Goal: Task Accomplishment & Management: Manage account settings

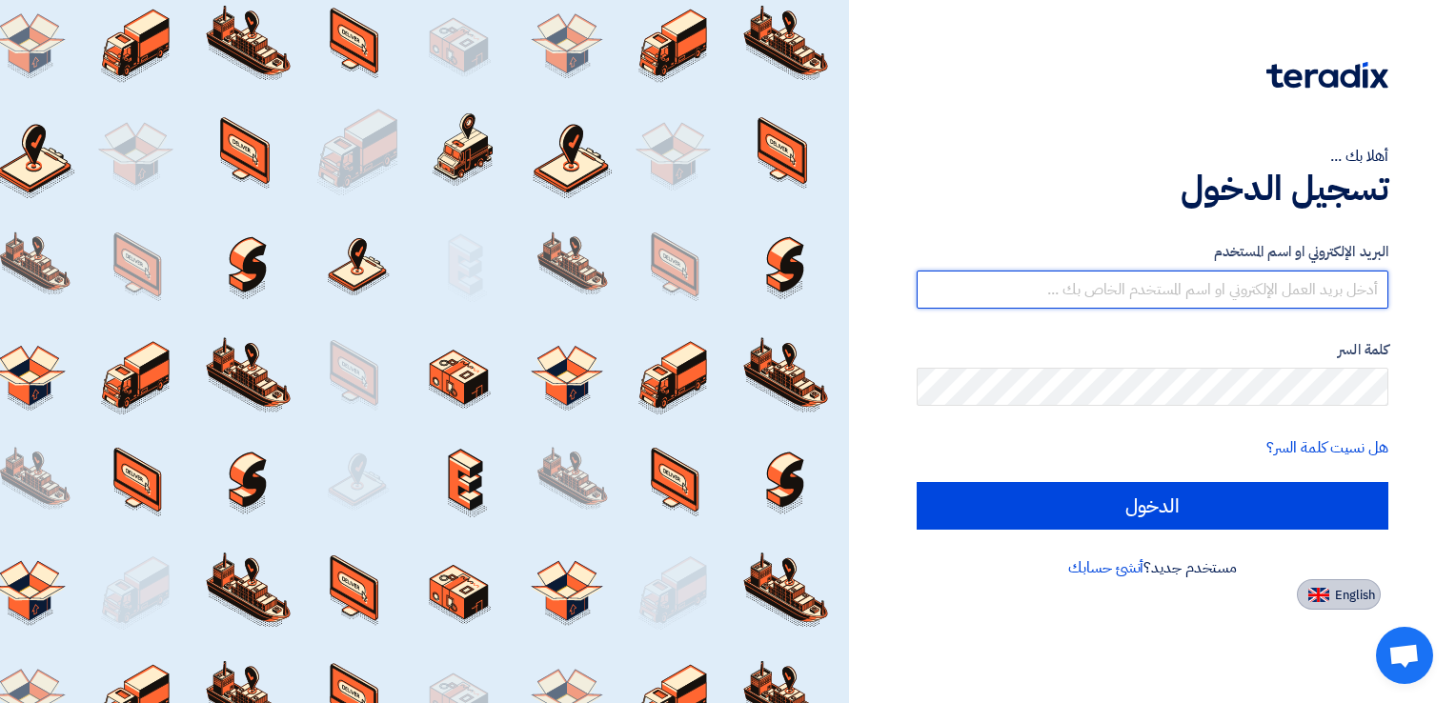
type input "pramod.kumar@synergies-group.com"
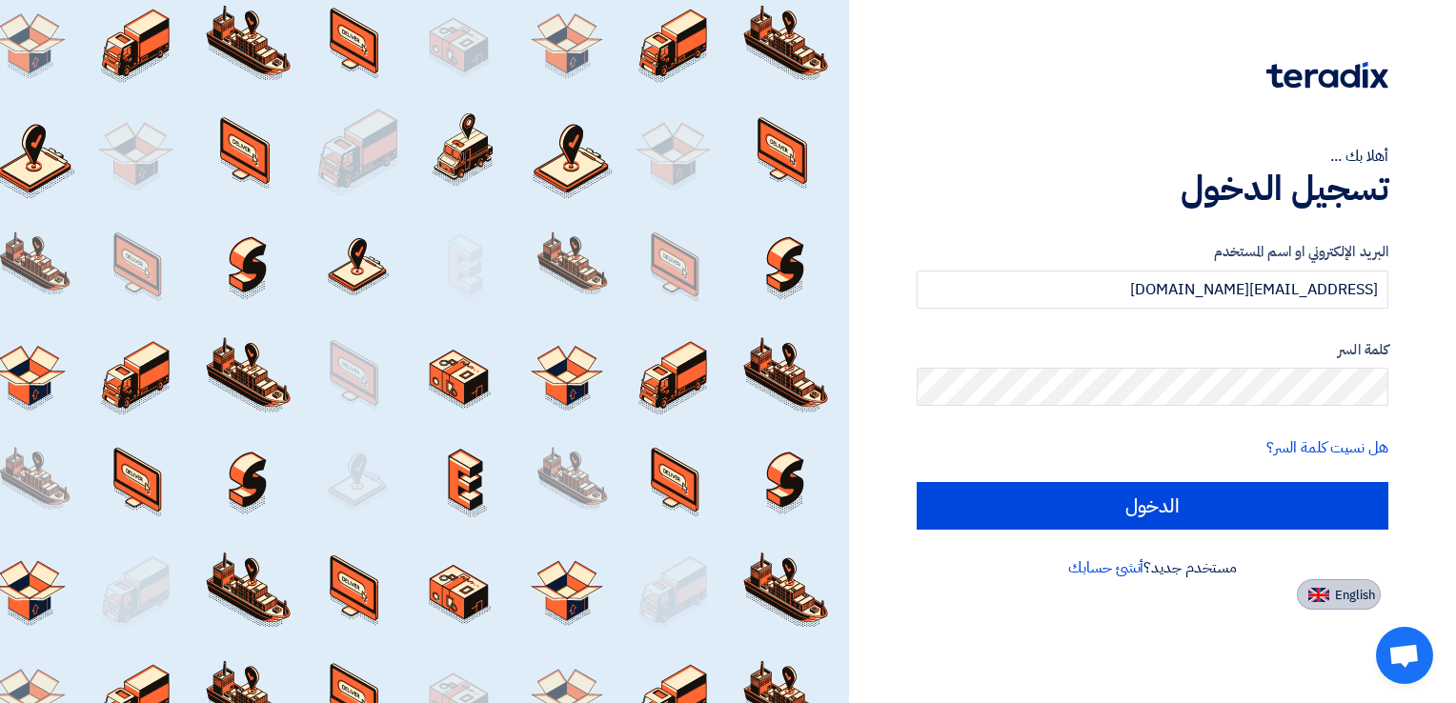
click at [1353, 584] on button "English" at bounding box center [1339, 594] width 84 height 30
type input "Sign in"
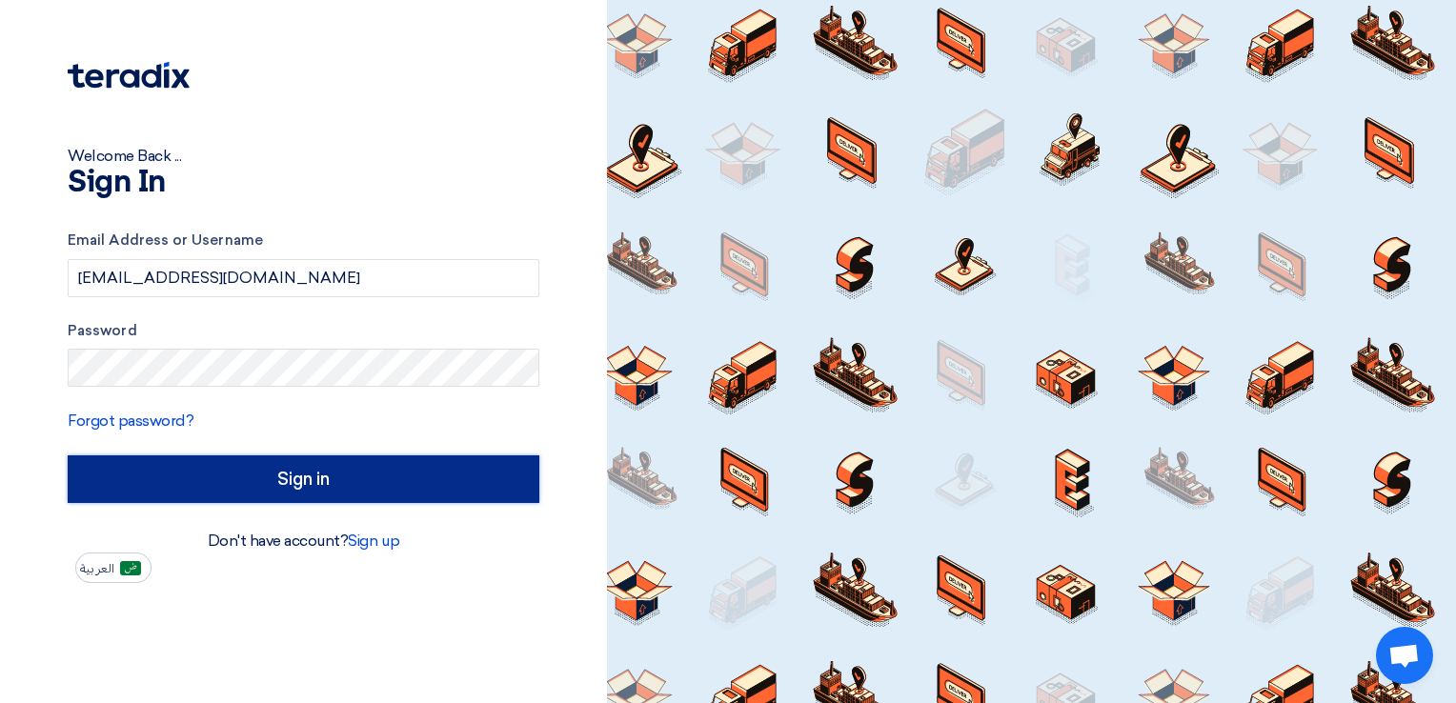
click at [182, 464] on input "Sign in" at bounding box center [304, 480] width 472 height 48
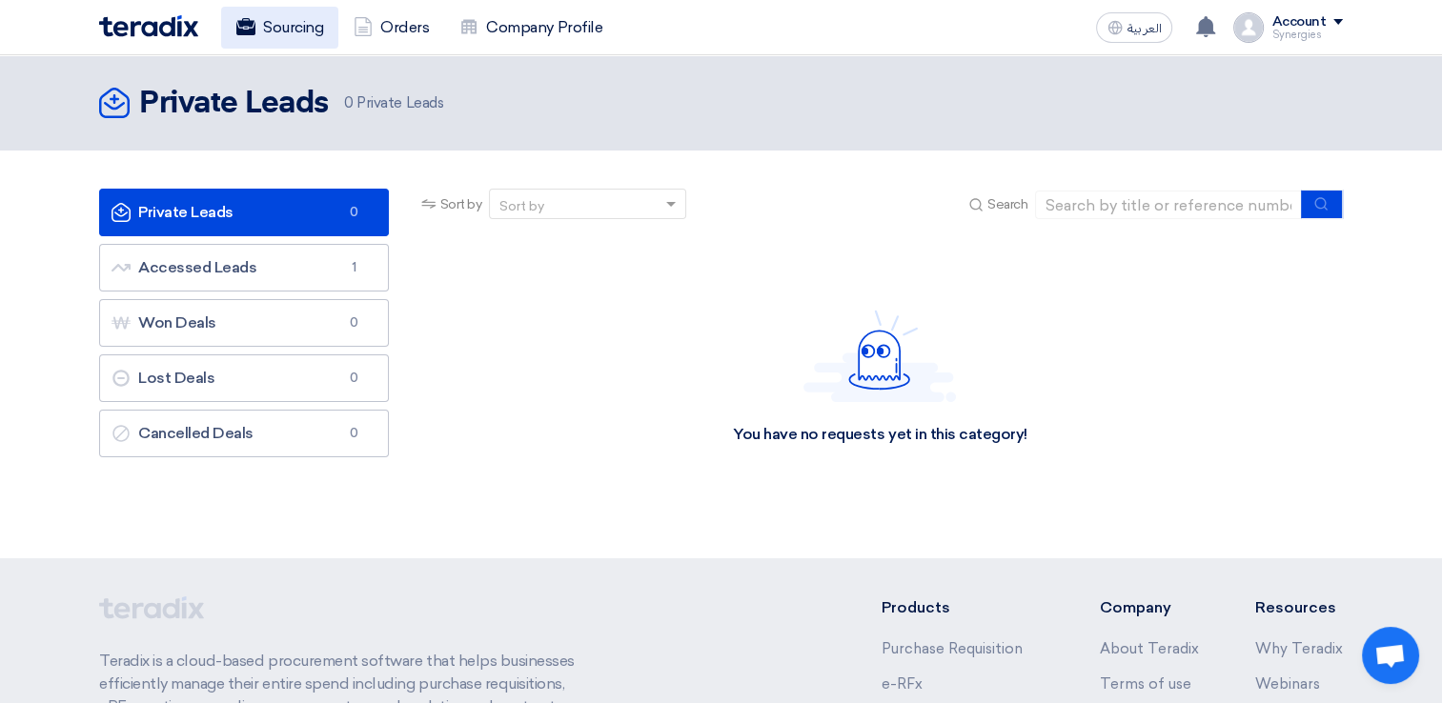
click at [284, 31] on link "Sourcing" at bounding box center [279, 28] width 117 height 42
click at [385, 35] on link "Orders" at bounding box center [391, 28] width 106 height 42
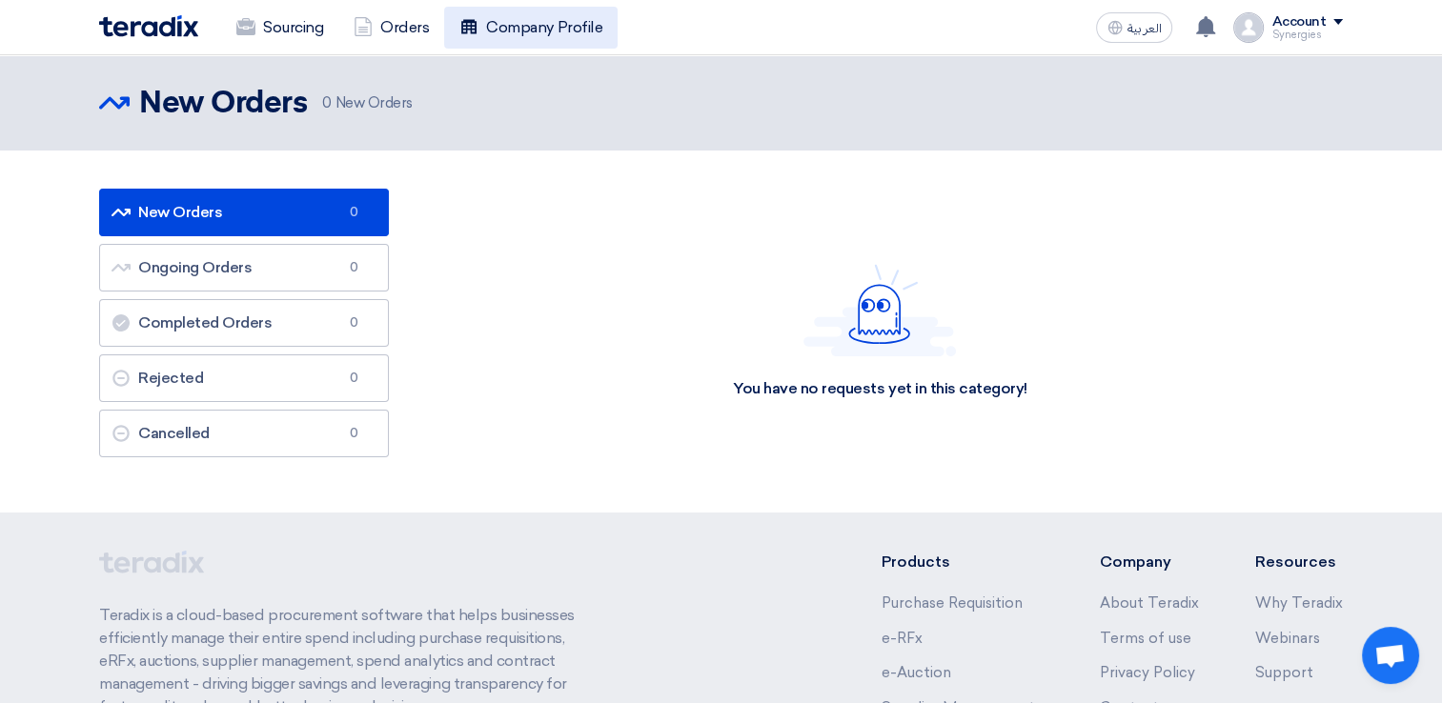
click at [486, 41] on link "Company Profile" at bounding box center [530, 28] width 173 height 42
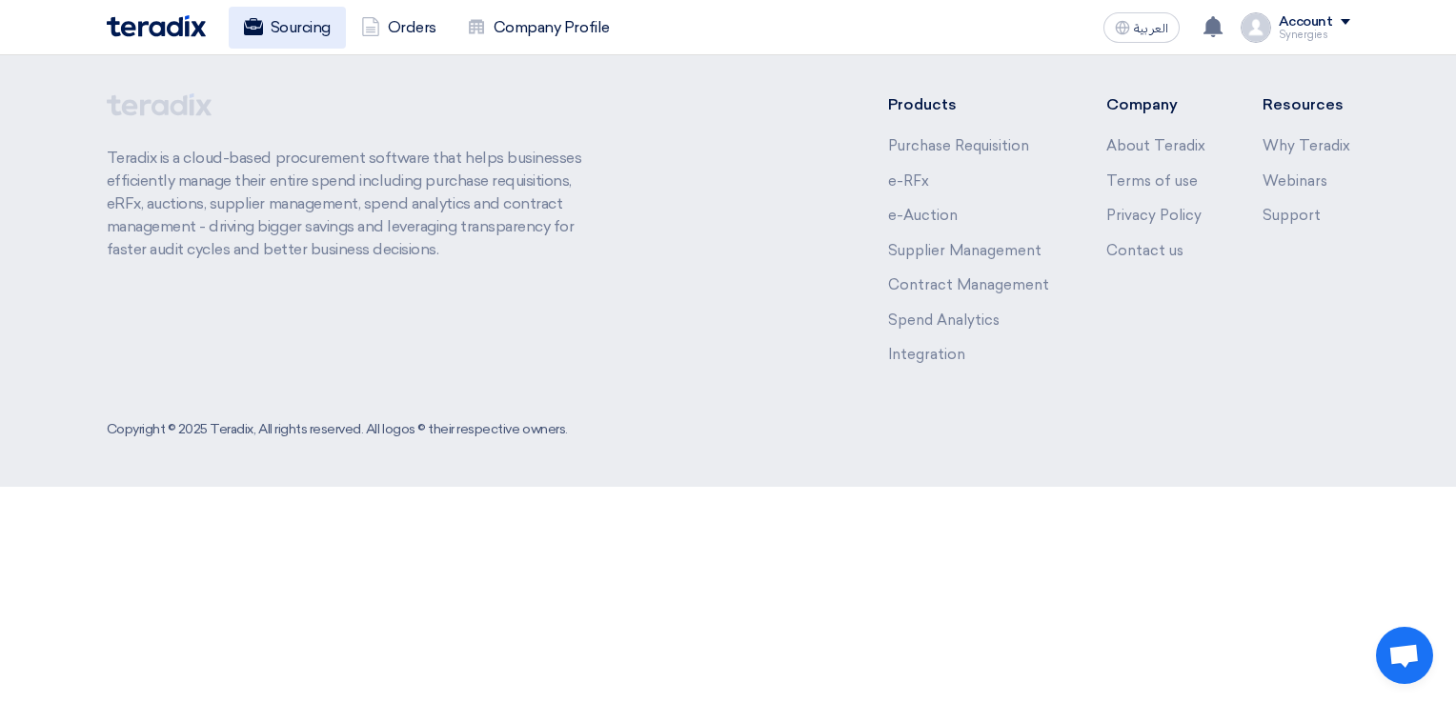
click at [263, 41] on link "Sourcing" at bounding box center [287, 28] width 117 height 42
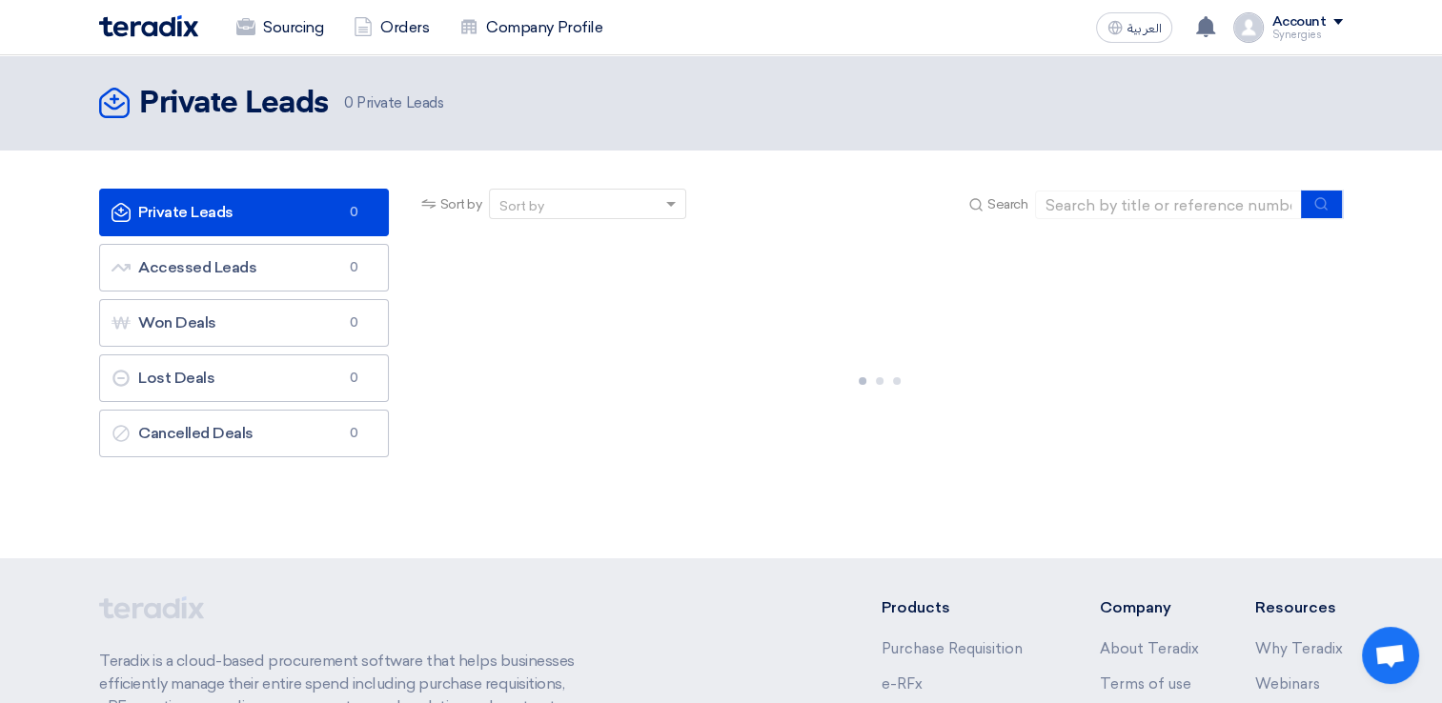
click at [1325, 36] on div "Synergies" at bounding box center [1306, 35] width 71 height 10
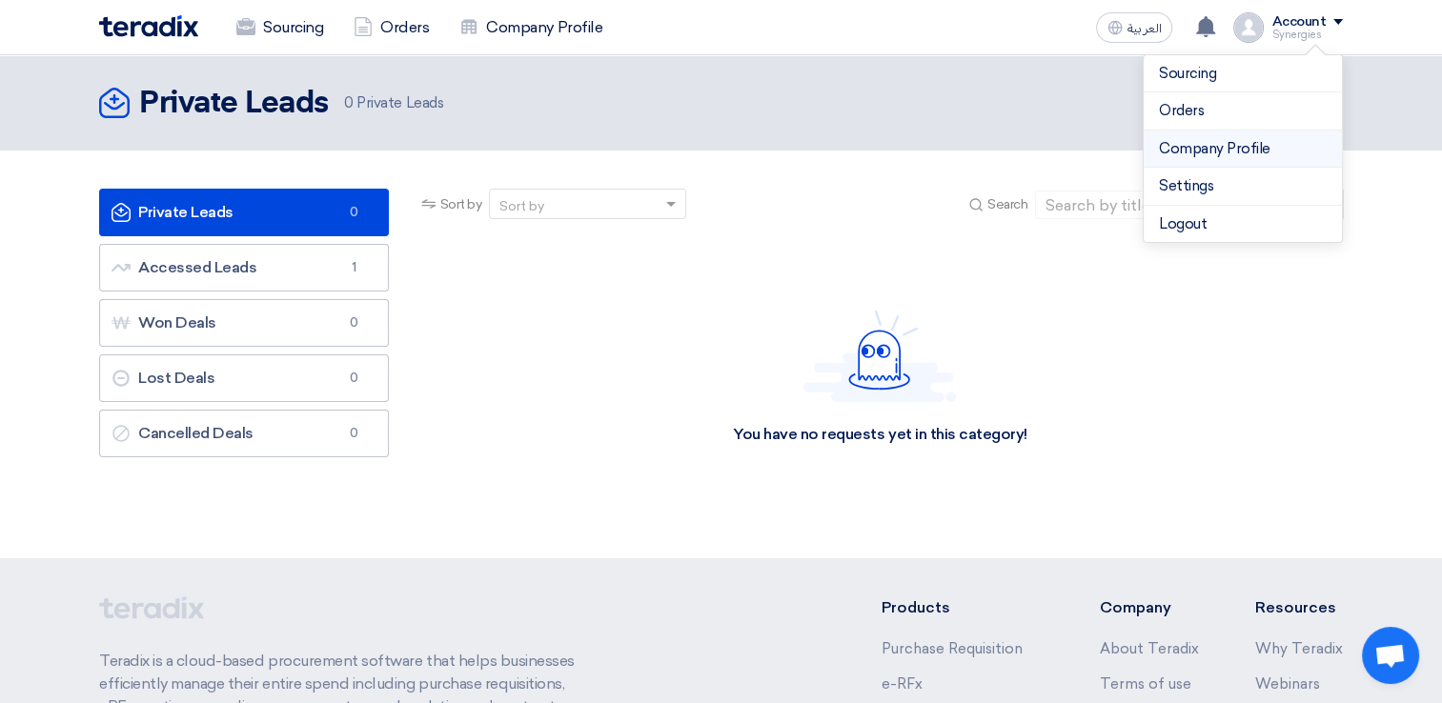
click at [1210, 152] on link "Company Profile" at bounding box center [1243, 149] width 168 height 22
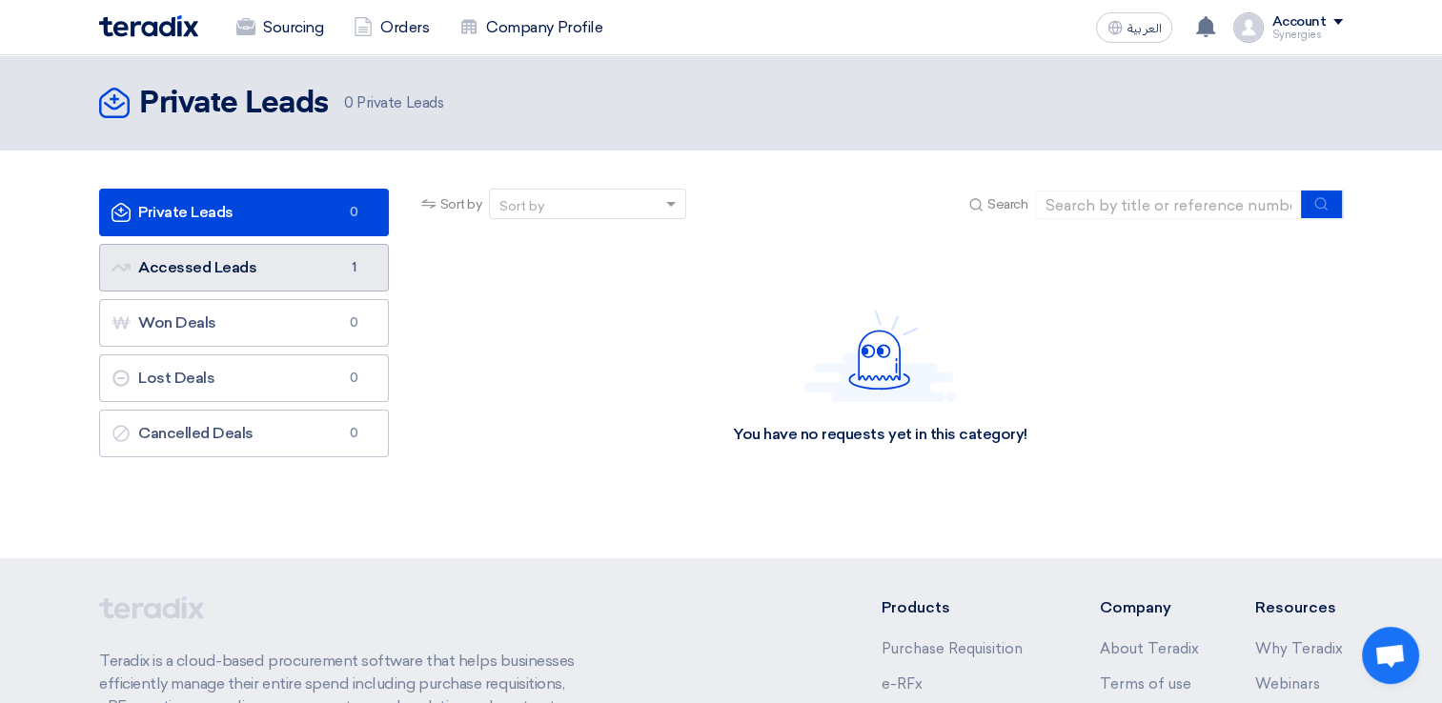
click at [298, 275] on link "Accessed Leads Accessed Leads 1" at bounding box center [244, 268] width 290 height 48
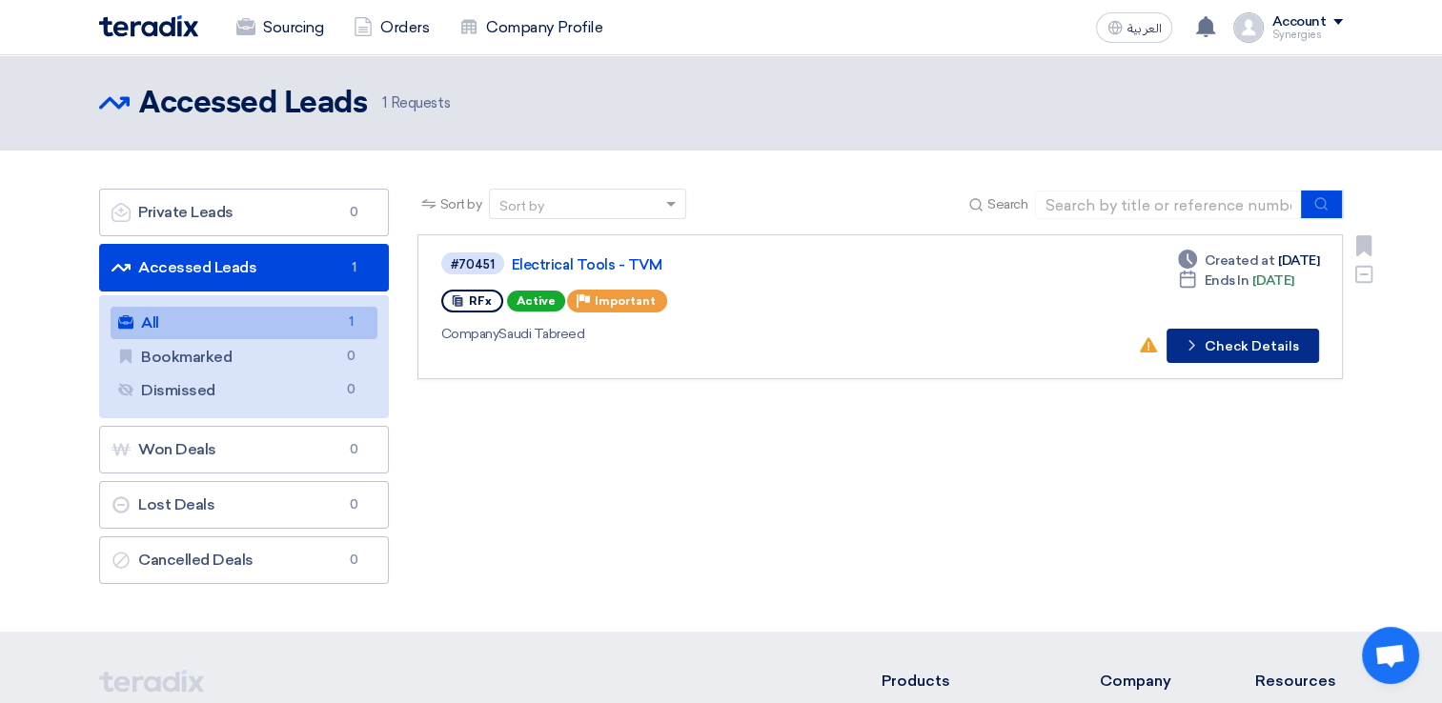
click at [1220, 351] on button "Check details Check Details" at bounding box center [1242, 346] width 152 height 34
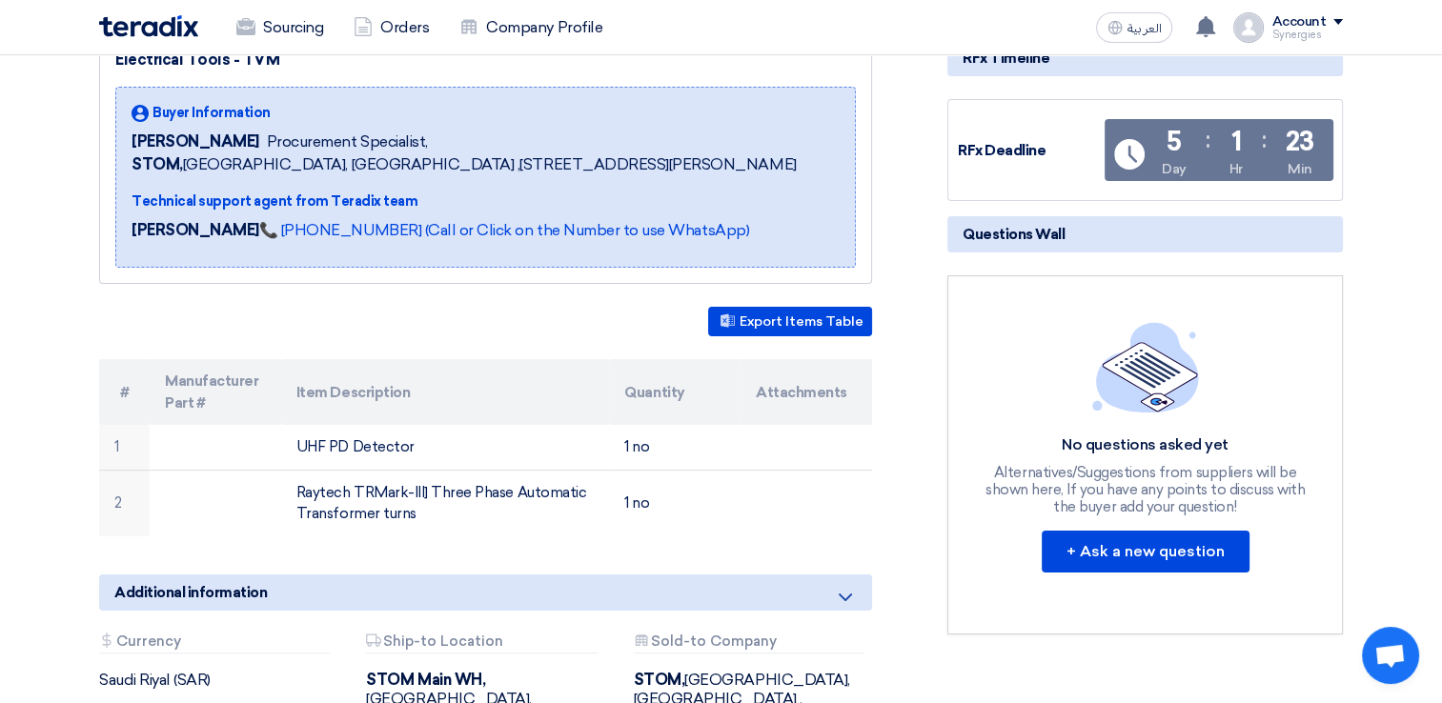
scroll to position [191, 0]
